Goal: Find specific page/section: Find specific page/section

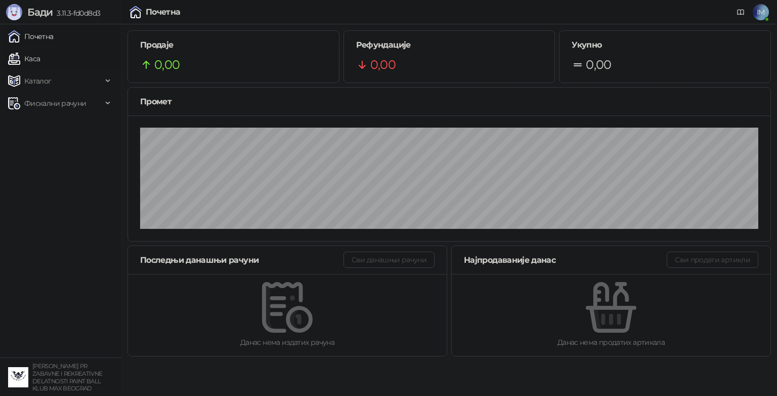
click at [40, 59] on link "Каса" at bounding box center [24, 59] width 32 height 20
